Goal: Information Seeking & Learning: Learn about a topic

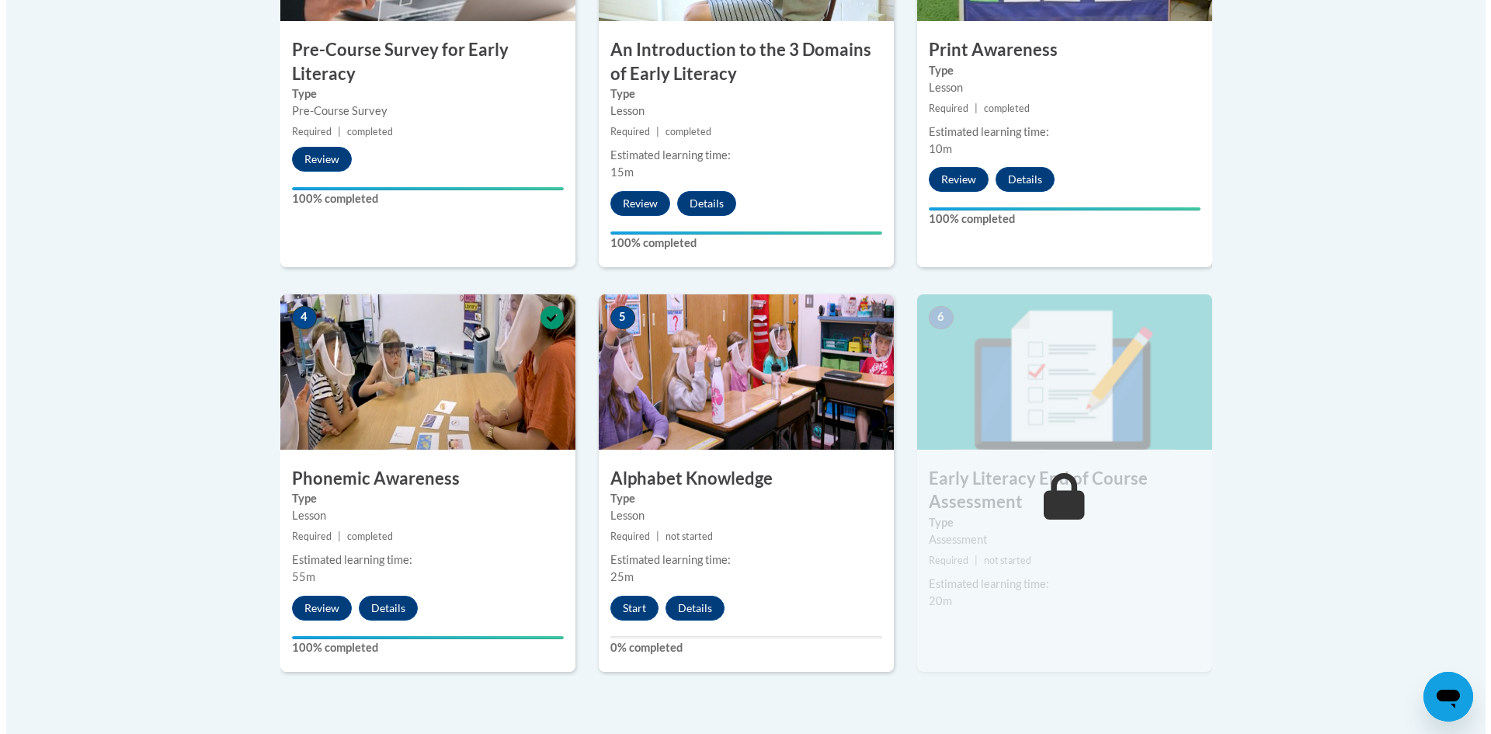
scroll to position [707, 0]
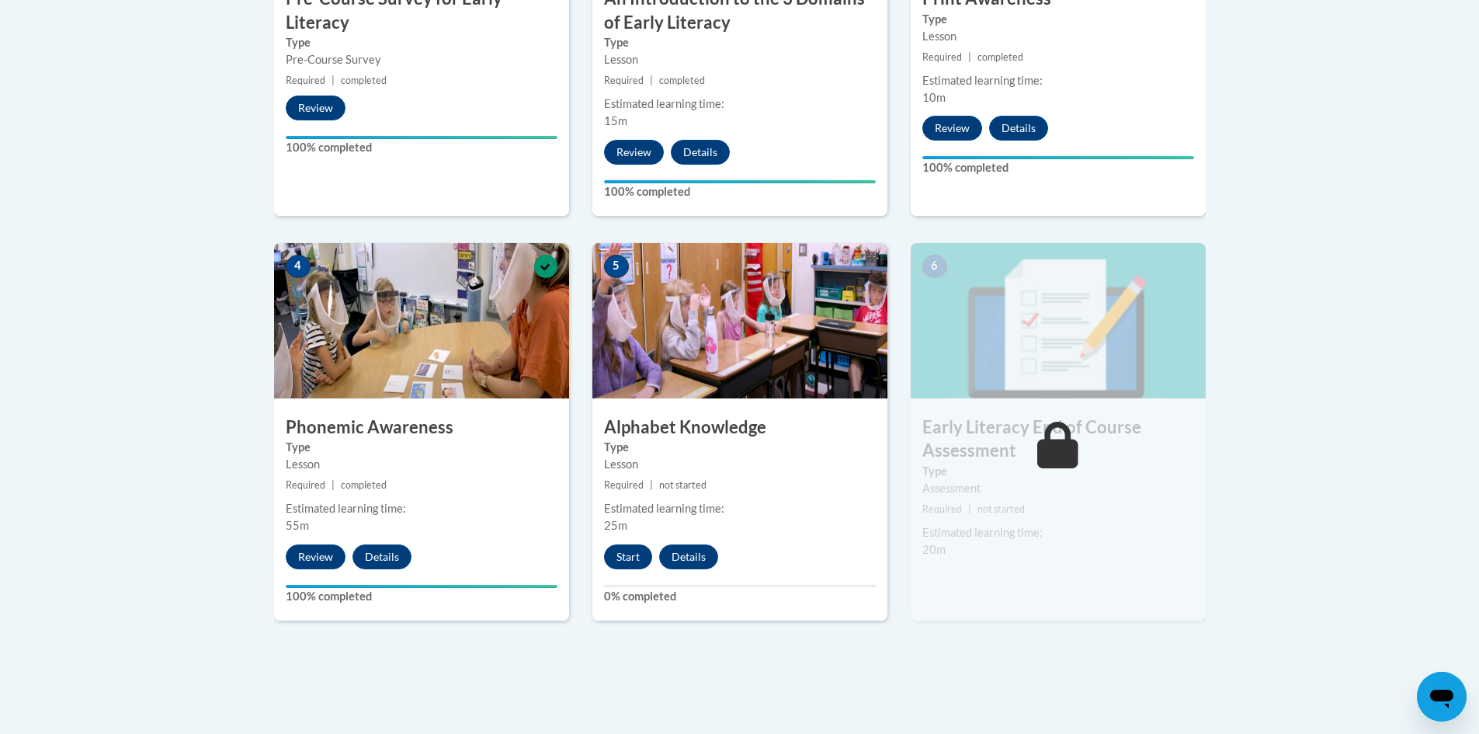
click at [631, 559] on button "Start" at bounding box center [628, 556] width 48 height 25
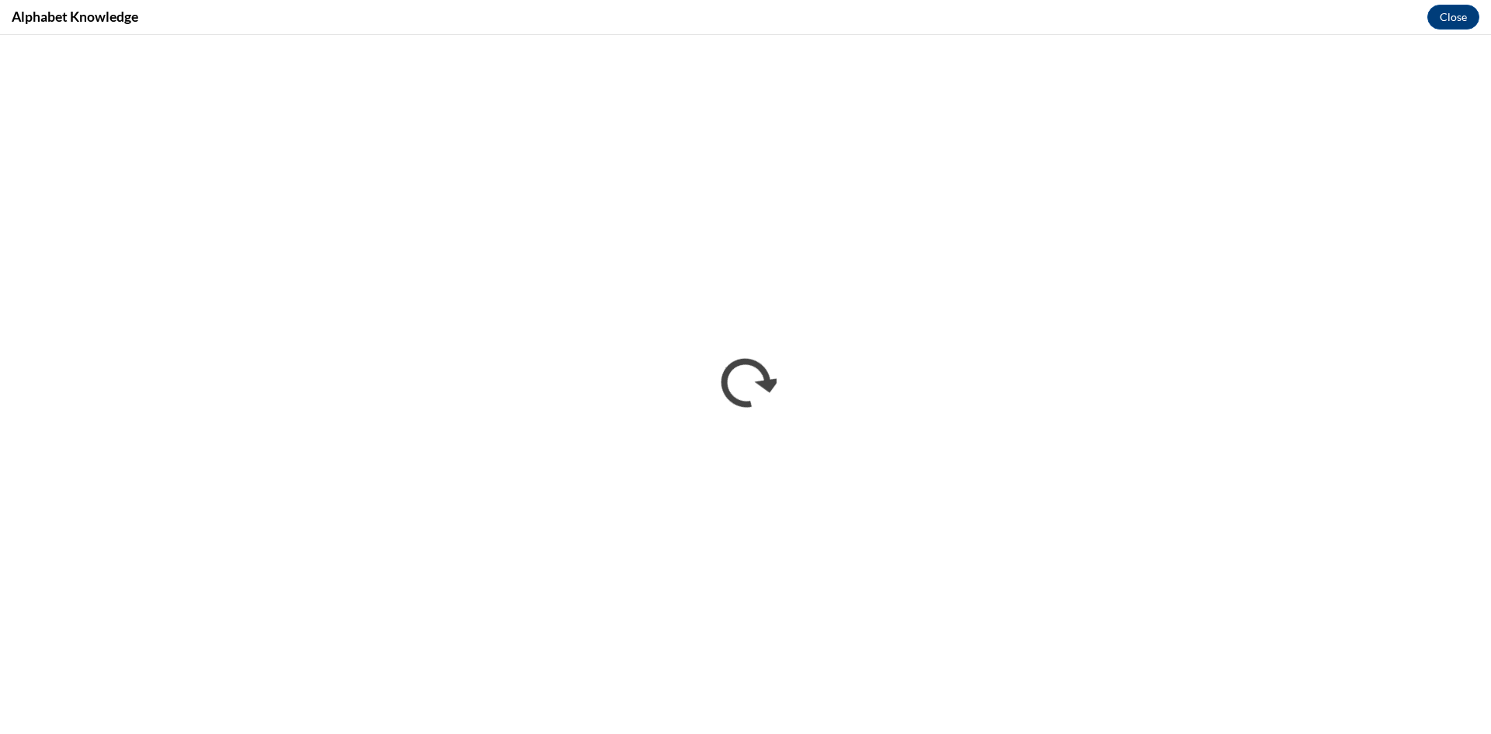
scroll to position [0, 0]
